Goal: Transaction & Acquisition: Purchase product/service

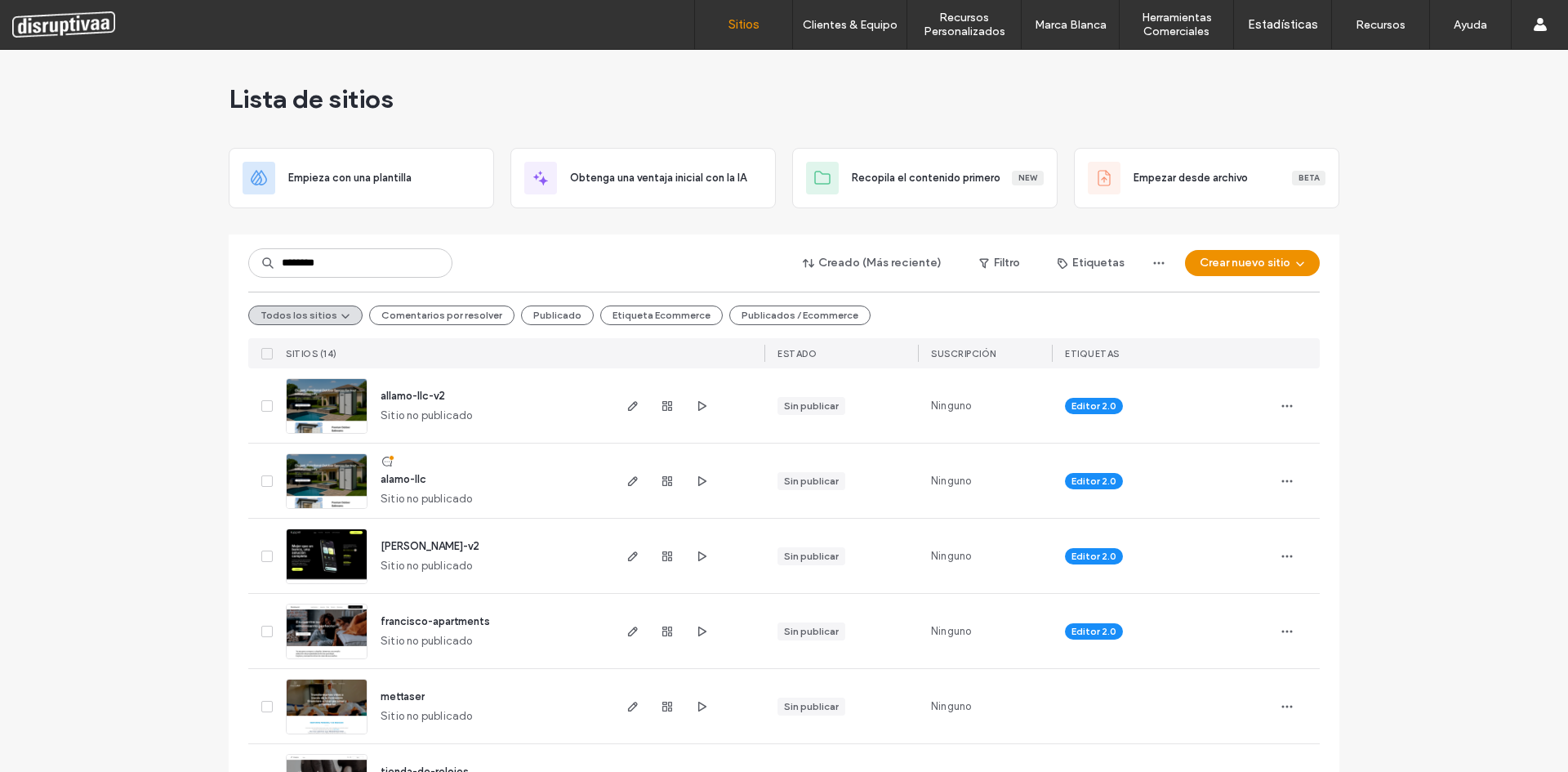
type input "********"
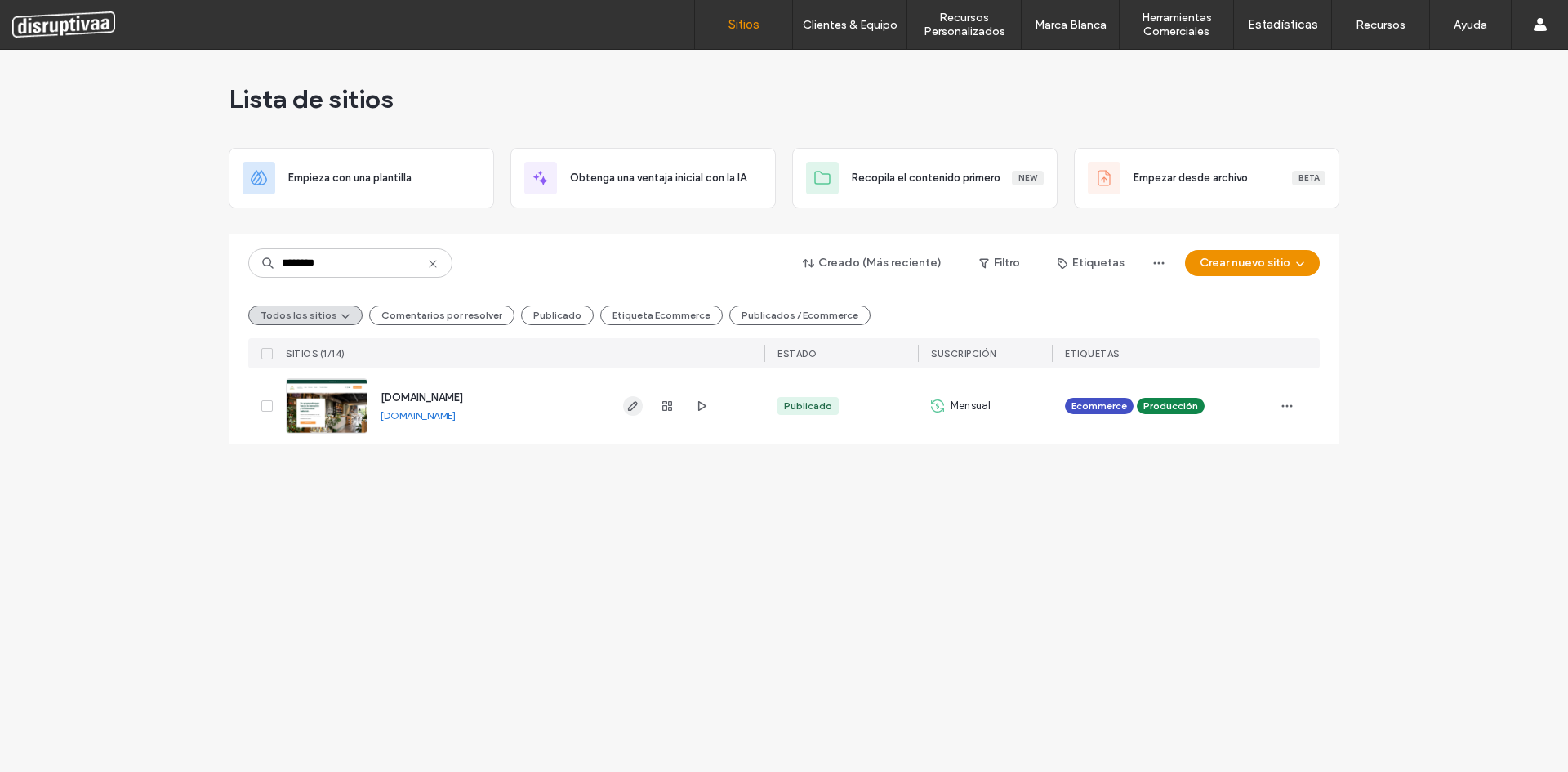
click at [633, 401] on icon "button" at bounding box center [633, 405] width 13 height 13
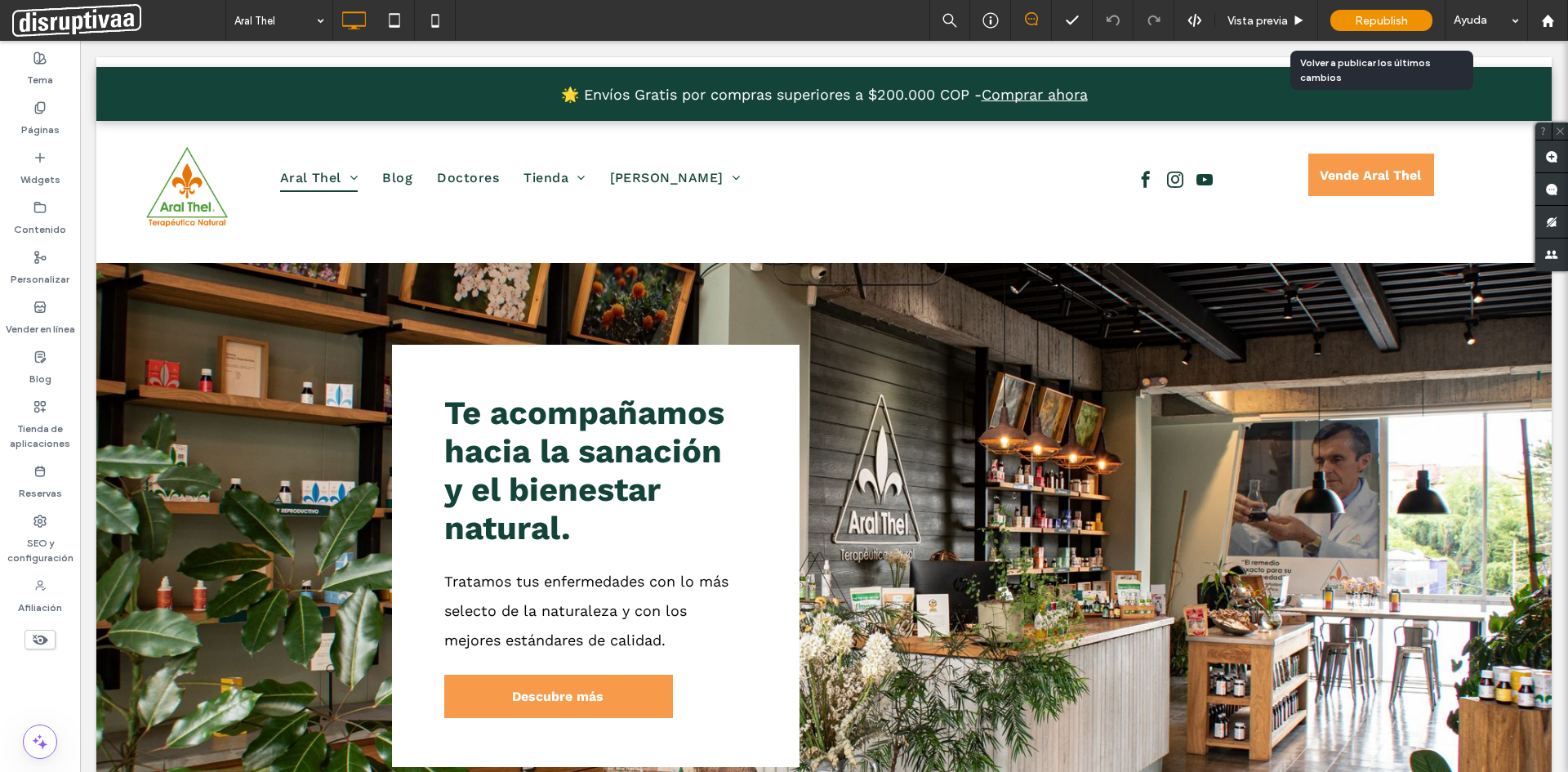
click at [1364, 19] on span "Republish" at bounding box center [1381, 20] width 53 height 14
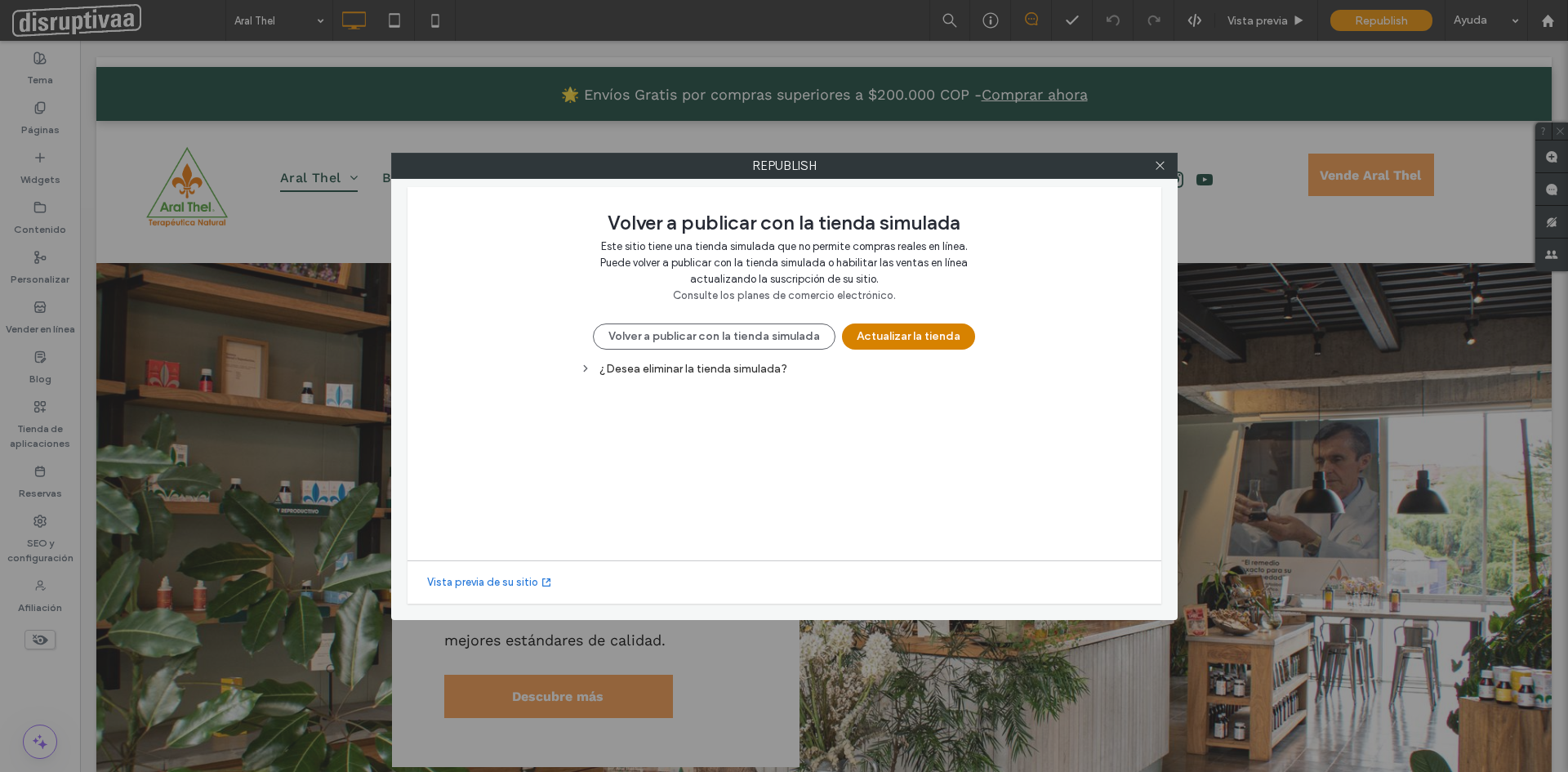
click at [904, 337] on button "Actualizar la tienda" at bounding box center [909, 336] width 133 height 26
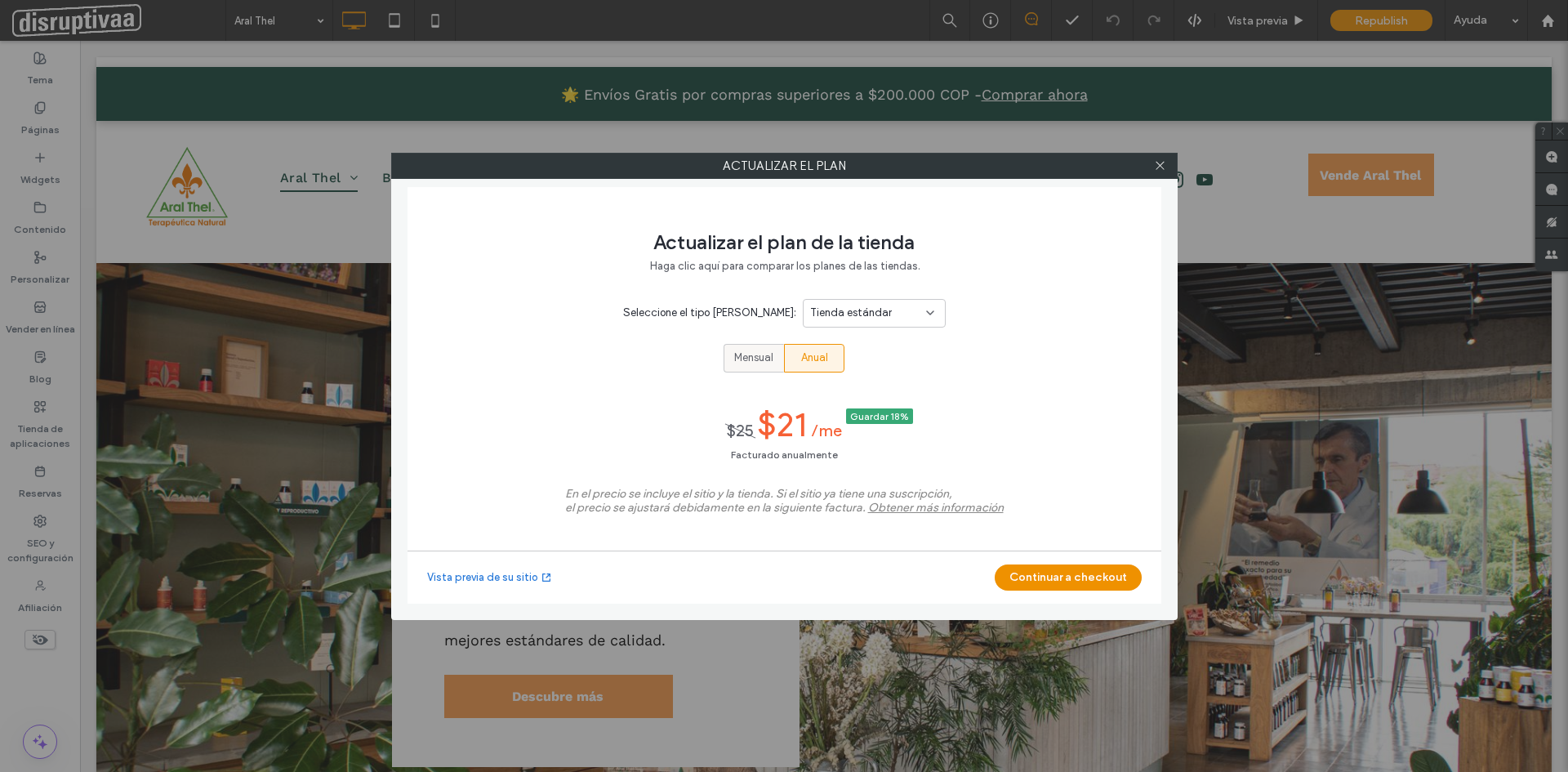
click at [759, 355] on span "Mensual" at bounding box center [753, 358] width 39 height 17
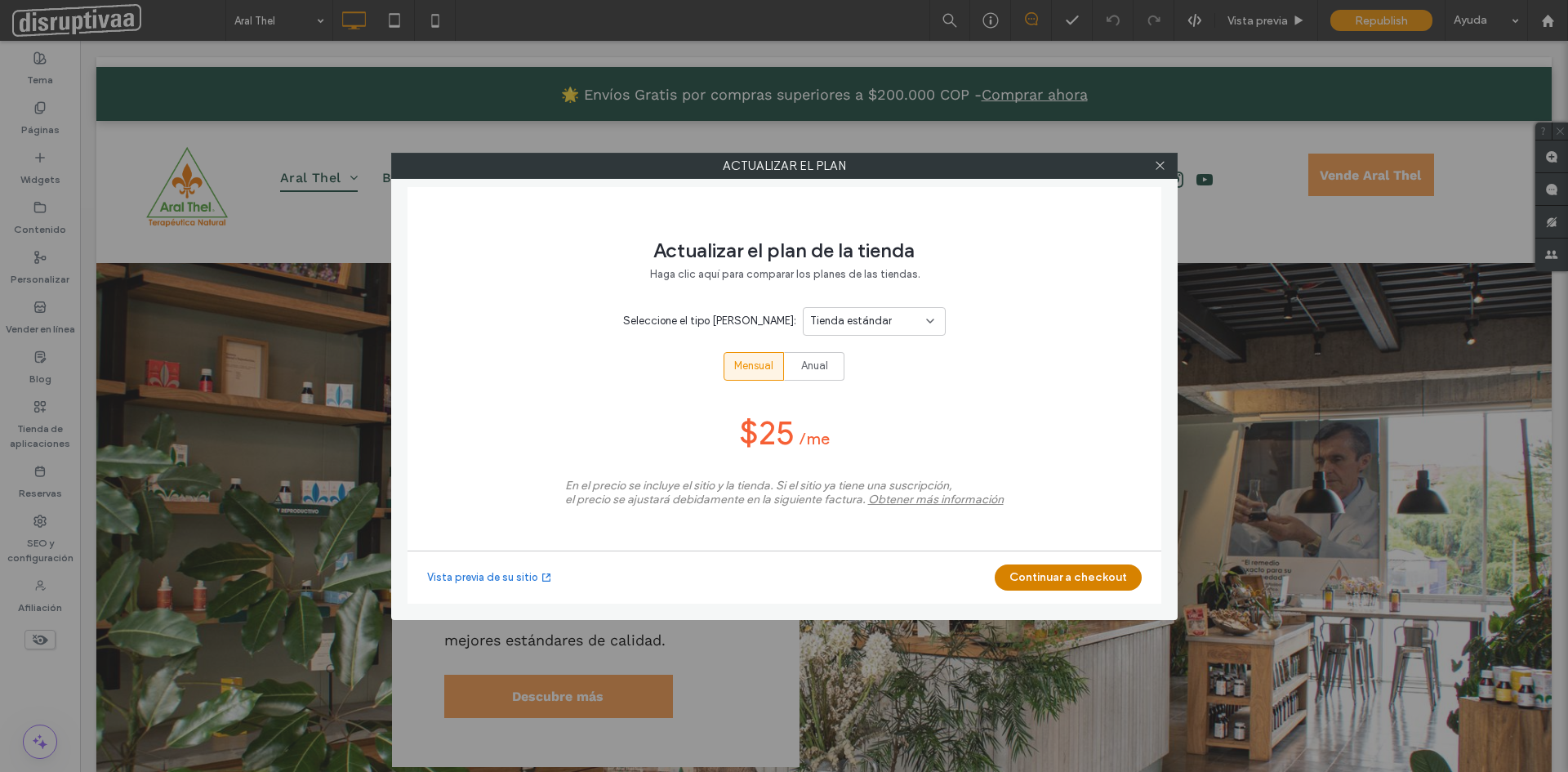
click at [1071, 572] on button "Continuar a checkout" at bounding box center [1068, 578] width 147 height 26
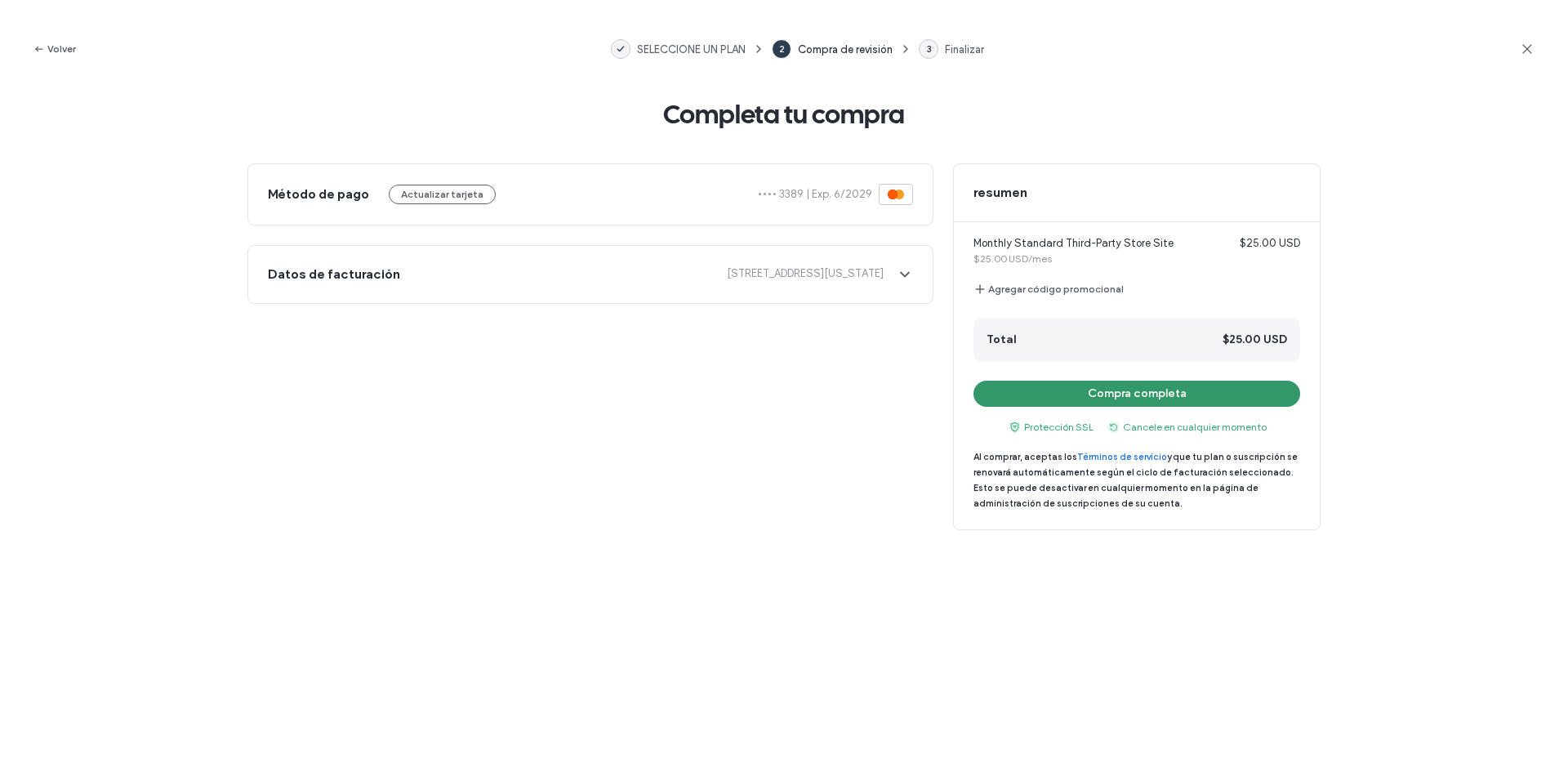
click at [1140, 393] on button "Compra completa" at bounding box center [1137, 393] width 327 height 26
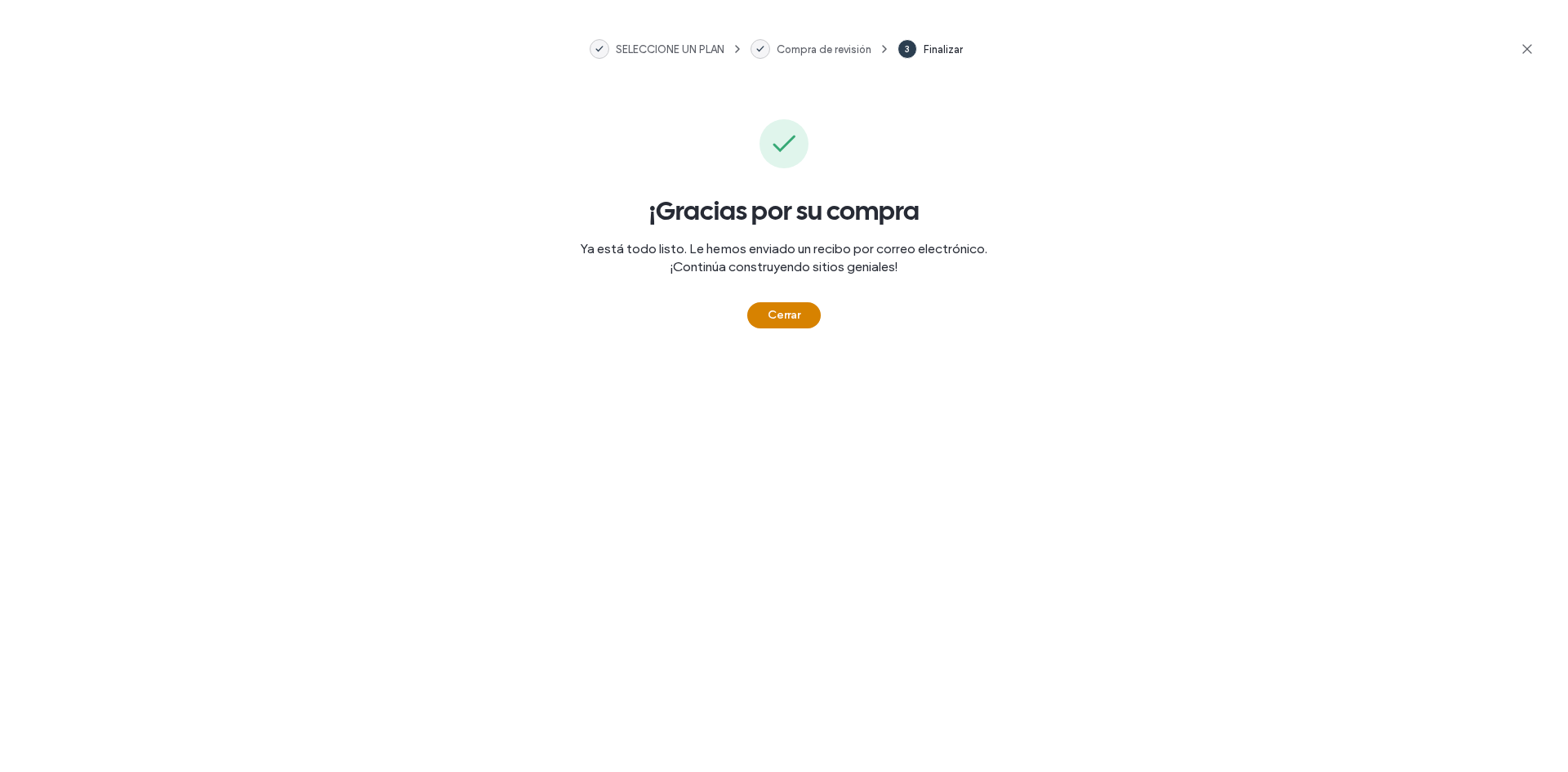
click at [802, 314] on button "Cerrar" at bounding box center [783, 315] width 73 height 26
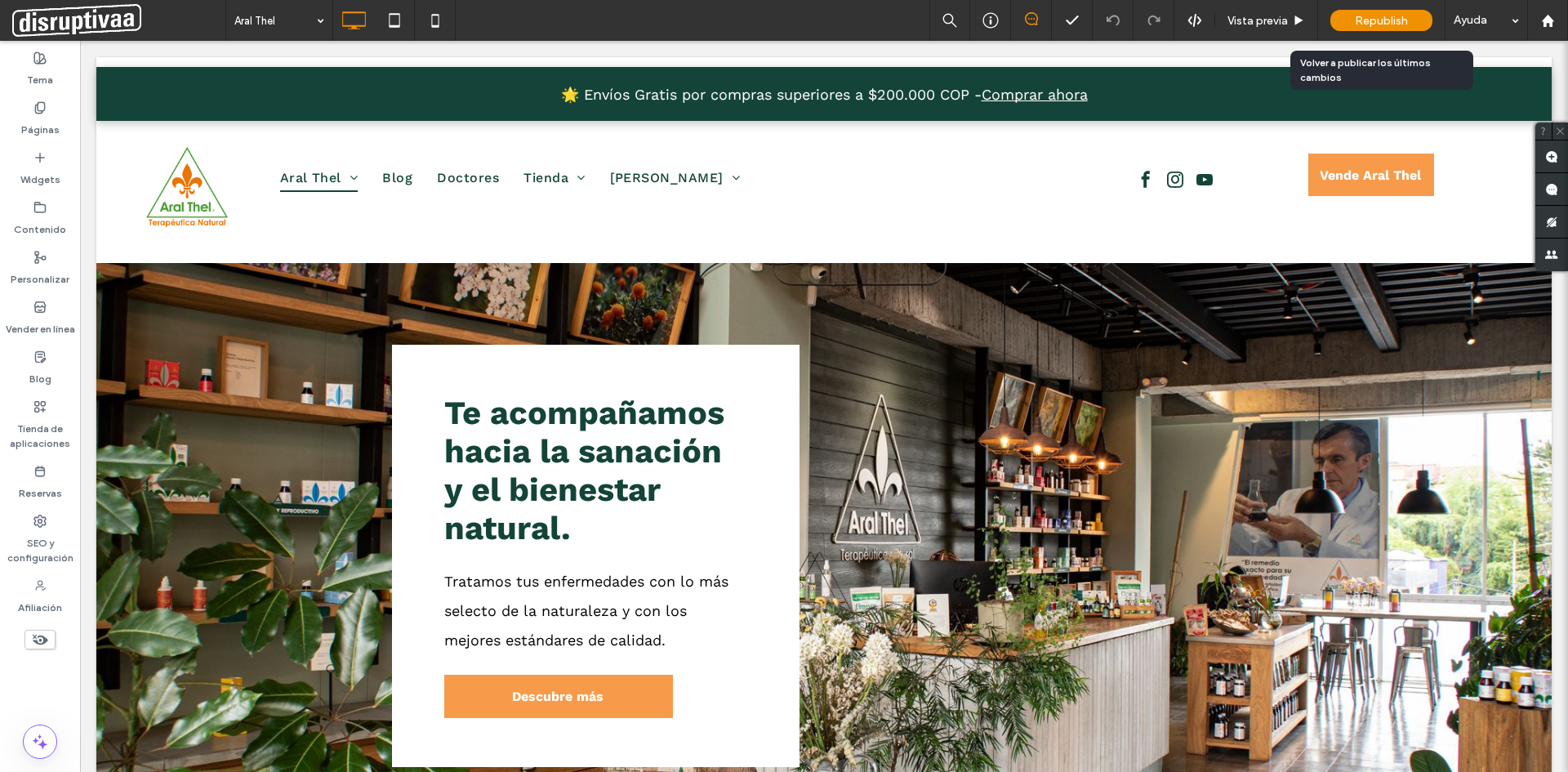
click at [1357, 24] on span "Republish" at bounding box center [1381, 20] width 53 height 14
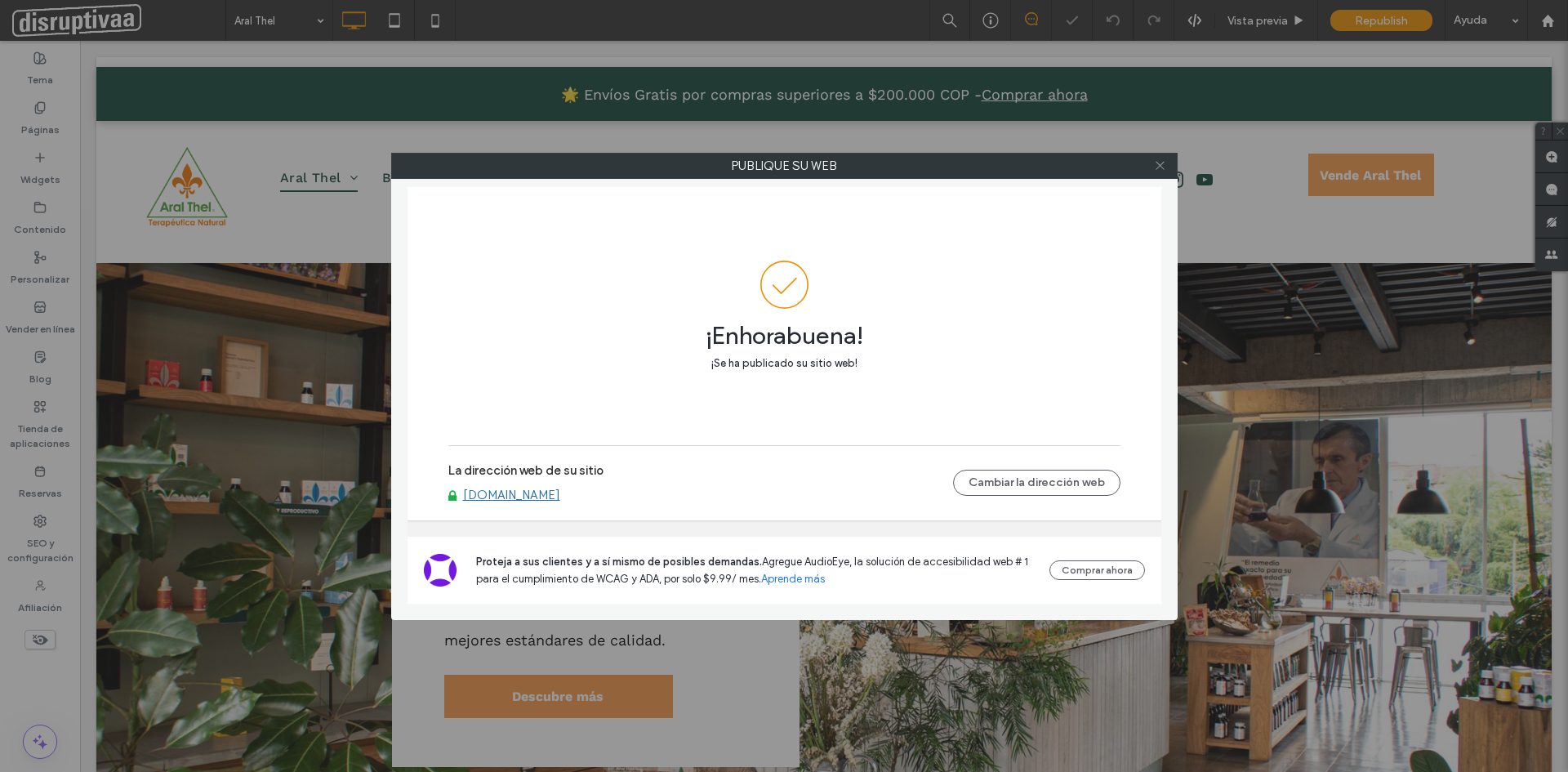
click at [1159, 161] on icon at bounding box center [1160, 165] width 12 height 12
